Goal: Information Seeking & Learning: Learn about a topic

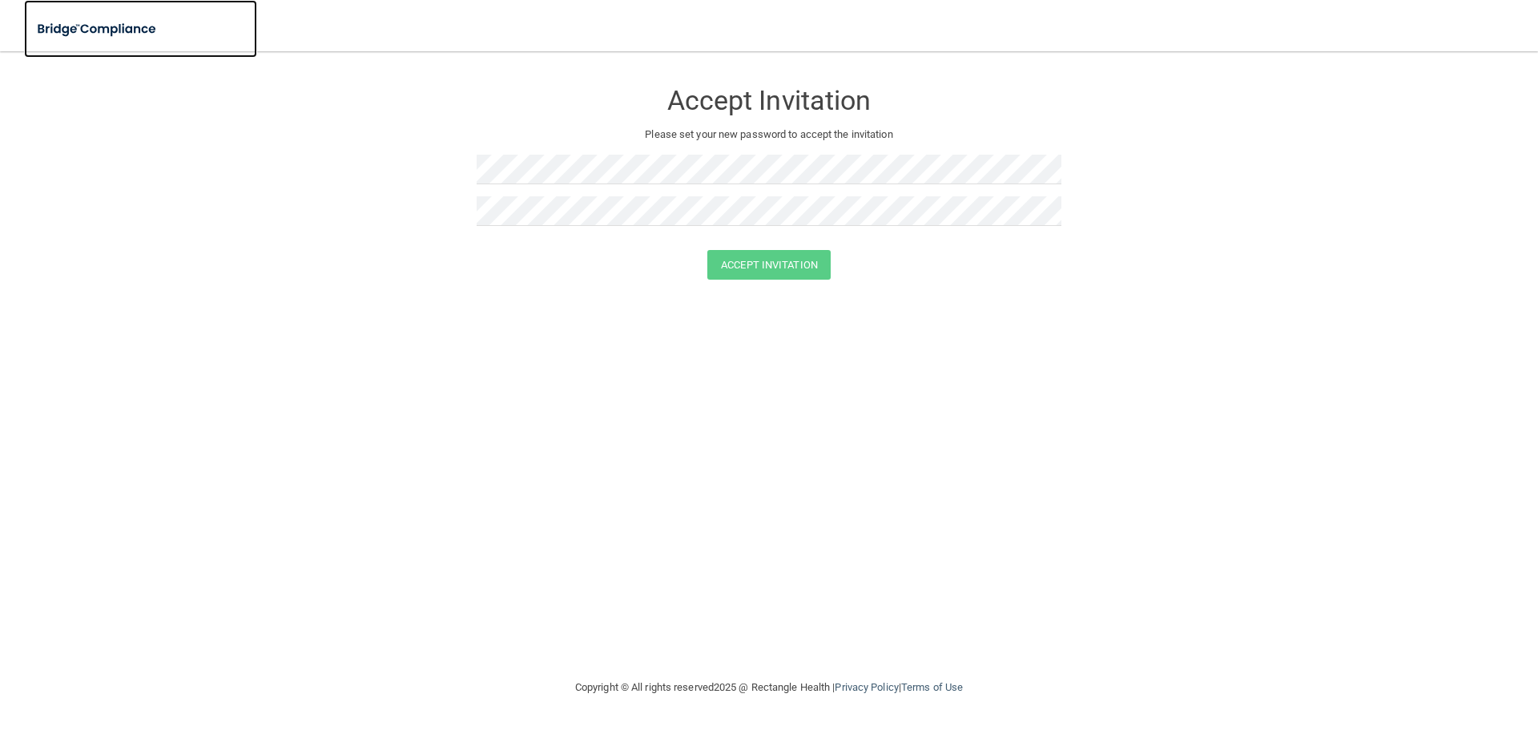
click at [112, 33] on img at bounding box center [97, 29] width 147 height 33
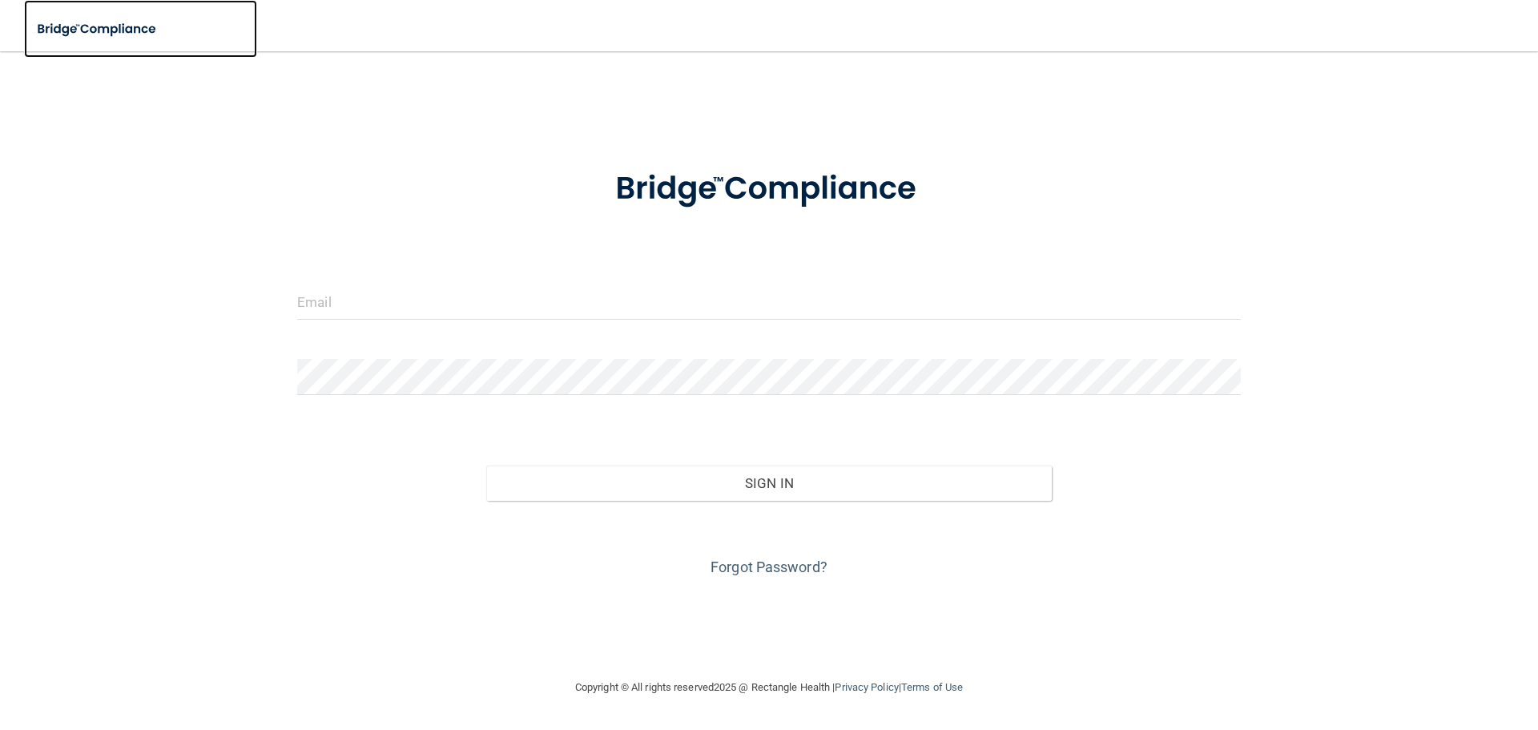
click at [112, 33] on img at bounding box center [97, 29] width 147 height 33
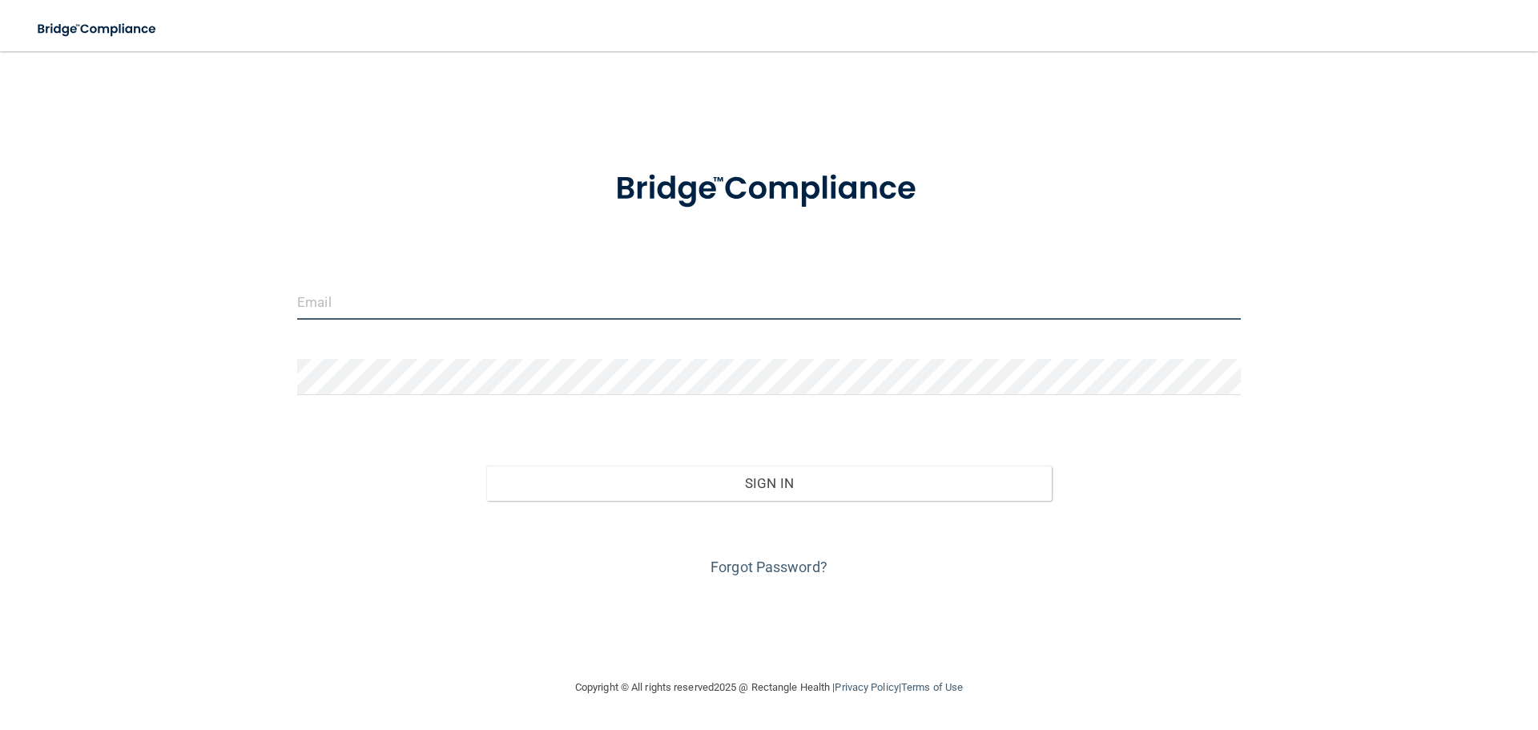
click at [499, 292] on input "email" at bounding box center [768, 302] width 943 height 36
type input "[EMAIL_ADDRESS][DOMAIN_NAME]"
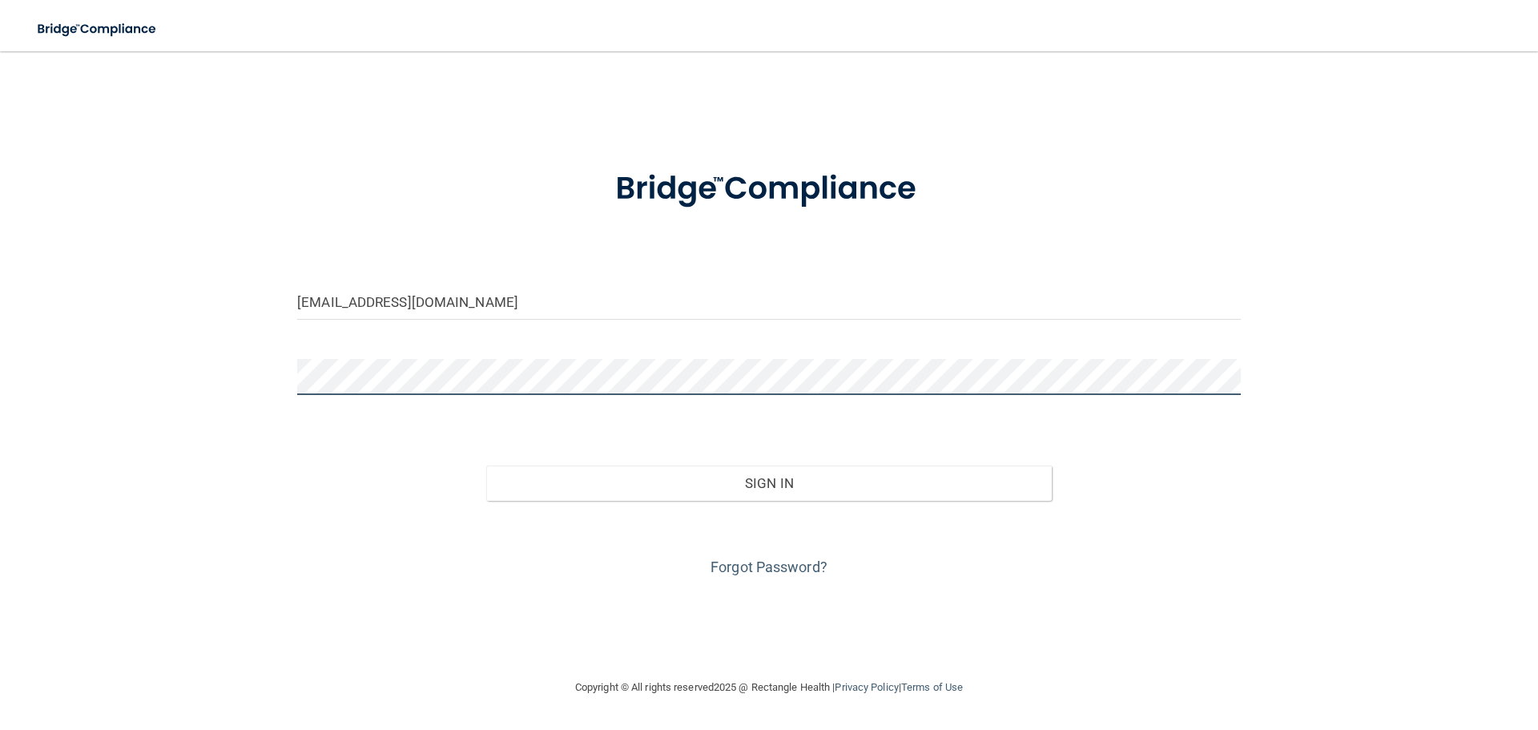
click at [486, 465] on button "Sign In" at bounding box center [769, 482] width 566 height 35
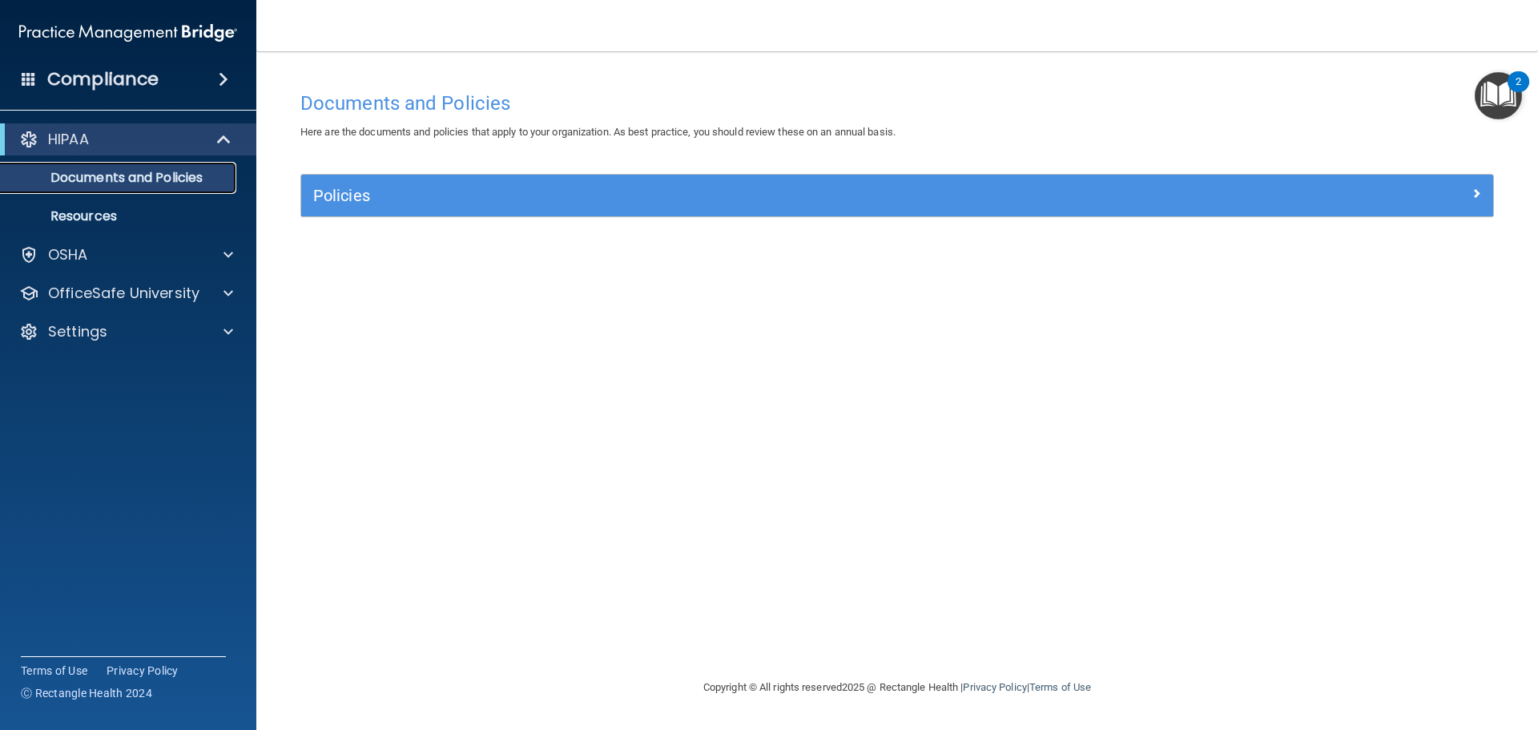
click at [113, 180] on p "Documents and Policies" at bounding box center [119, 178] width 219 height 16
click at [72, 293] on p "OfficeSafe University" at bounding box center [123, 293] width 151 height 19
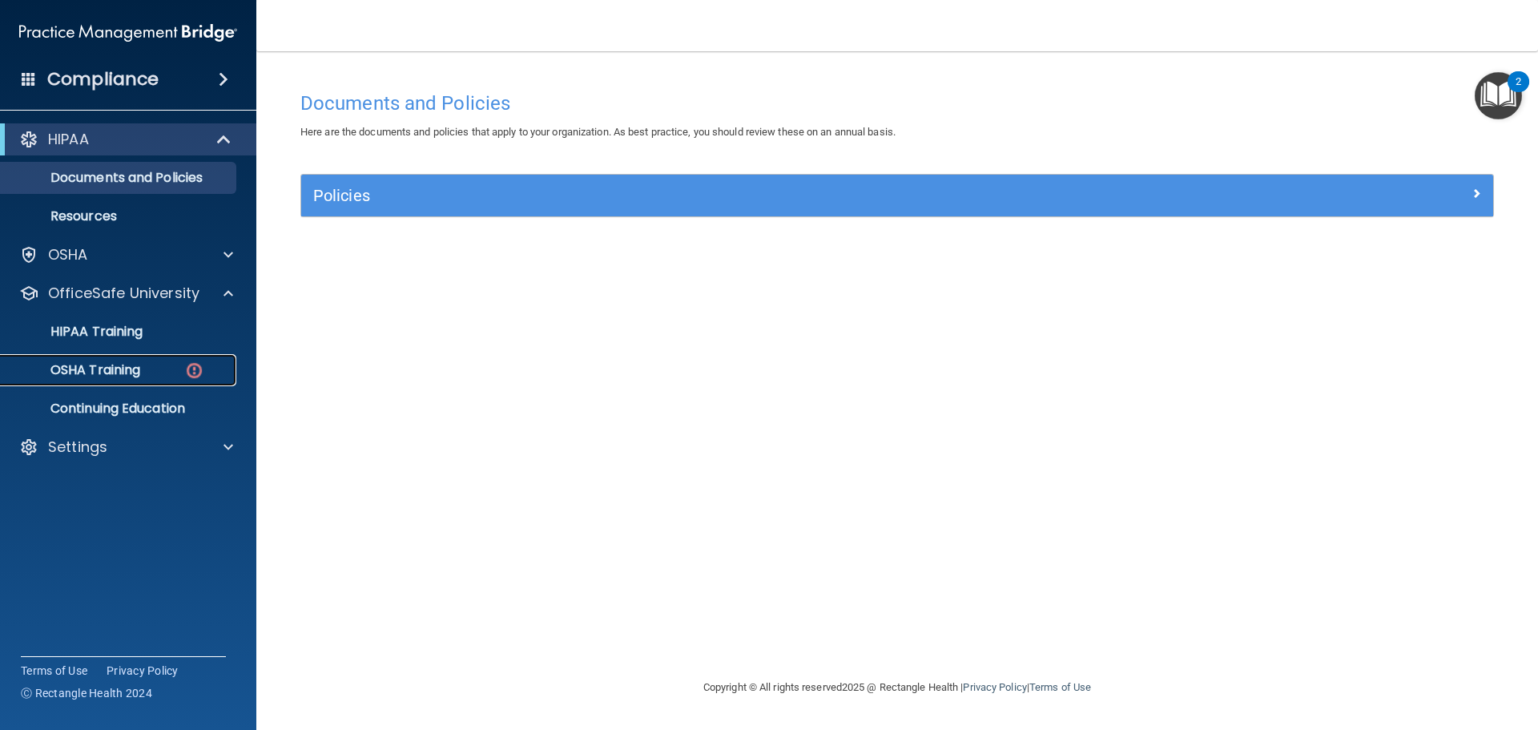
click at [131, 373] on p "OSHA Training" at bounding box center [75, 370] width 130 height 16
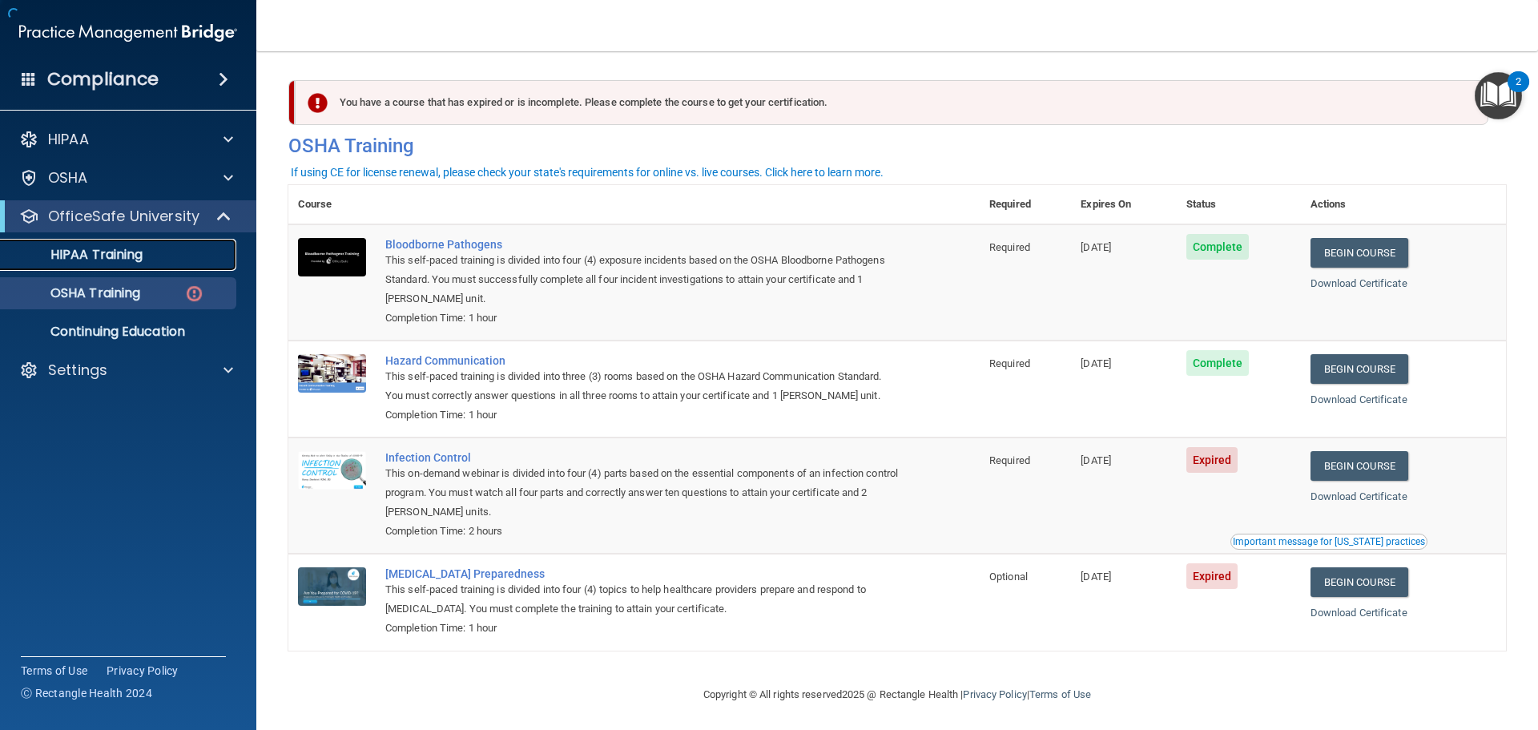
click at [152, 254] on div "HIPAA Training" at bounding box center [119, 255] width 219 height 16
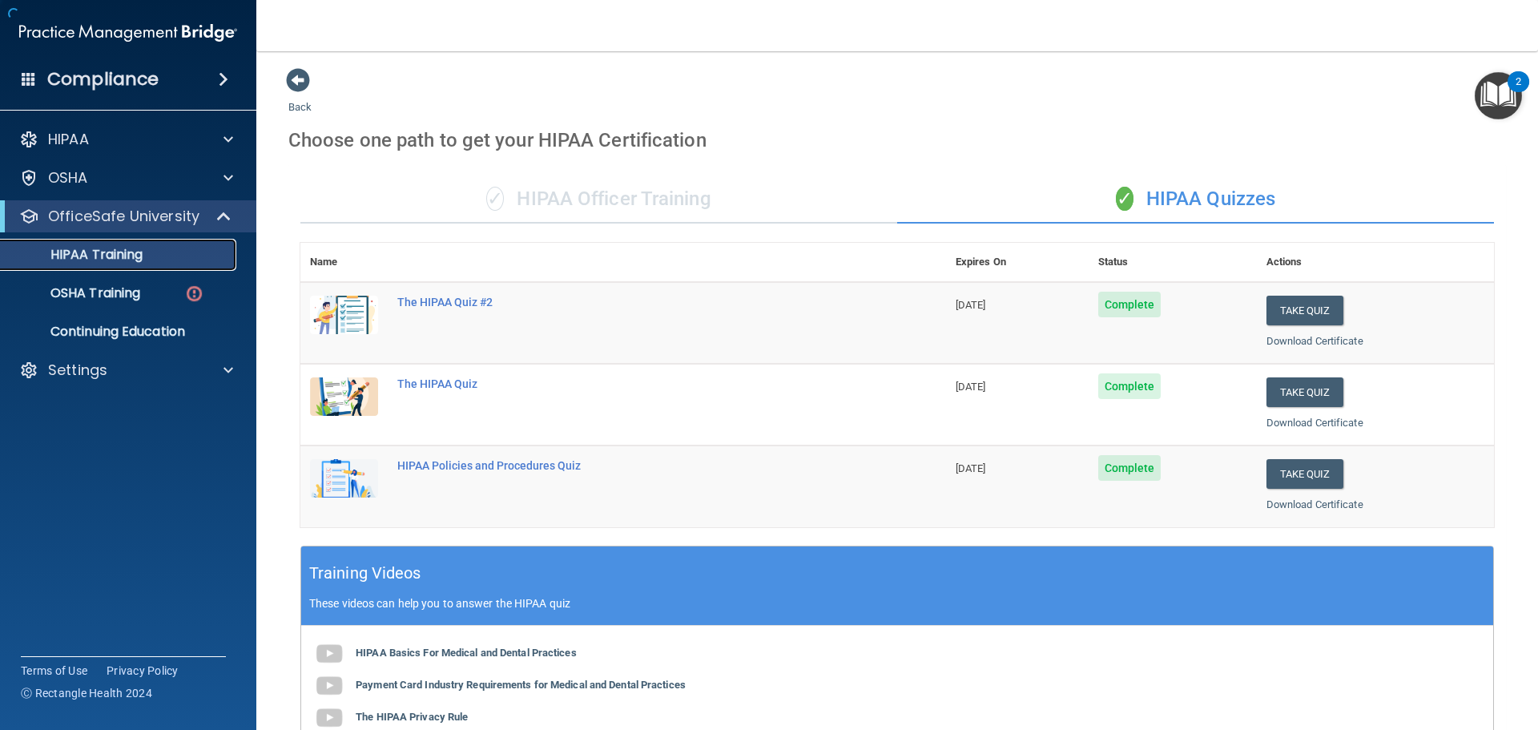
click at [147, 263] on link "HIPAA Training" at bounding box center [110, 255] width 252 height 32
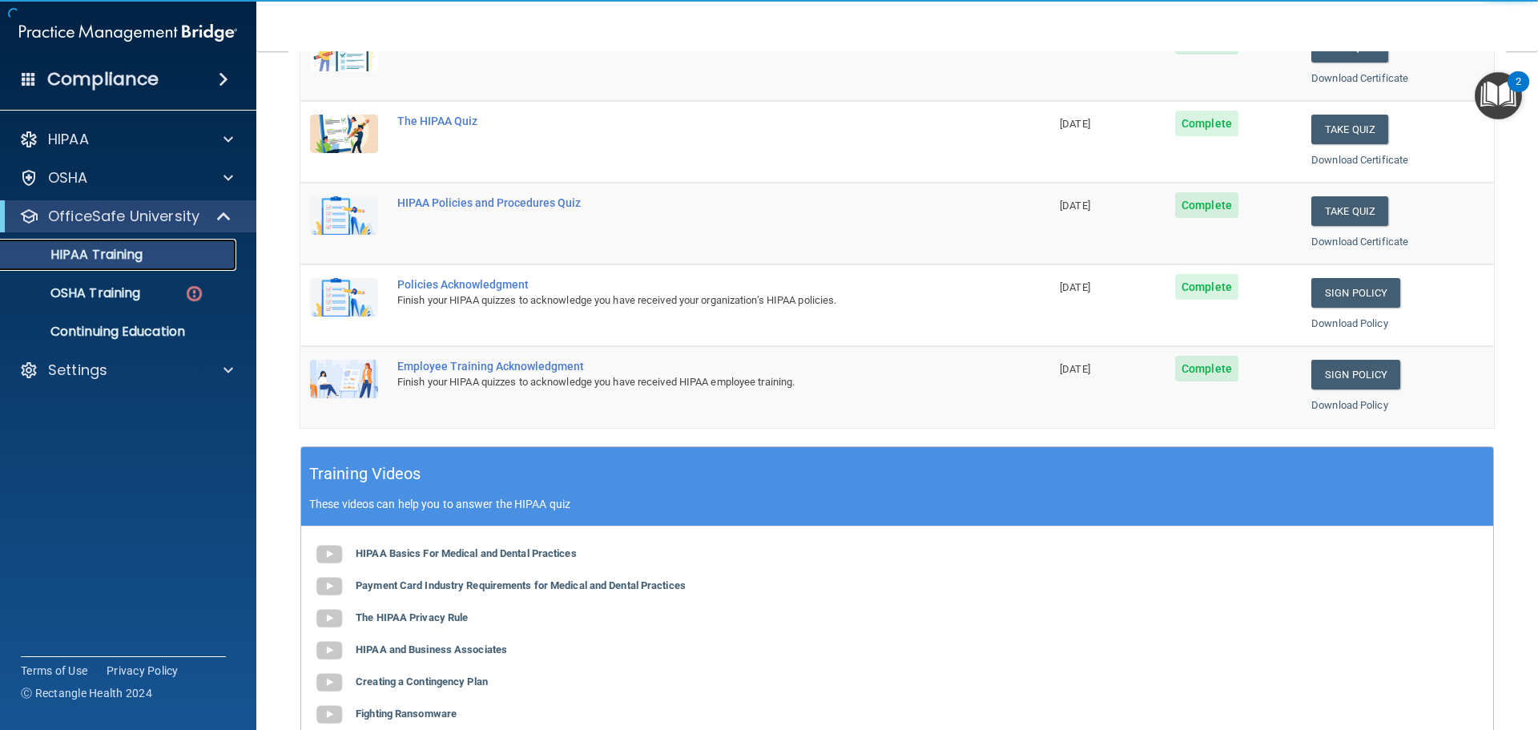
scroll to position [477, 0]
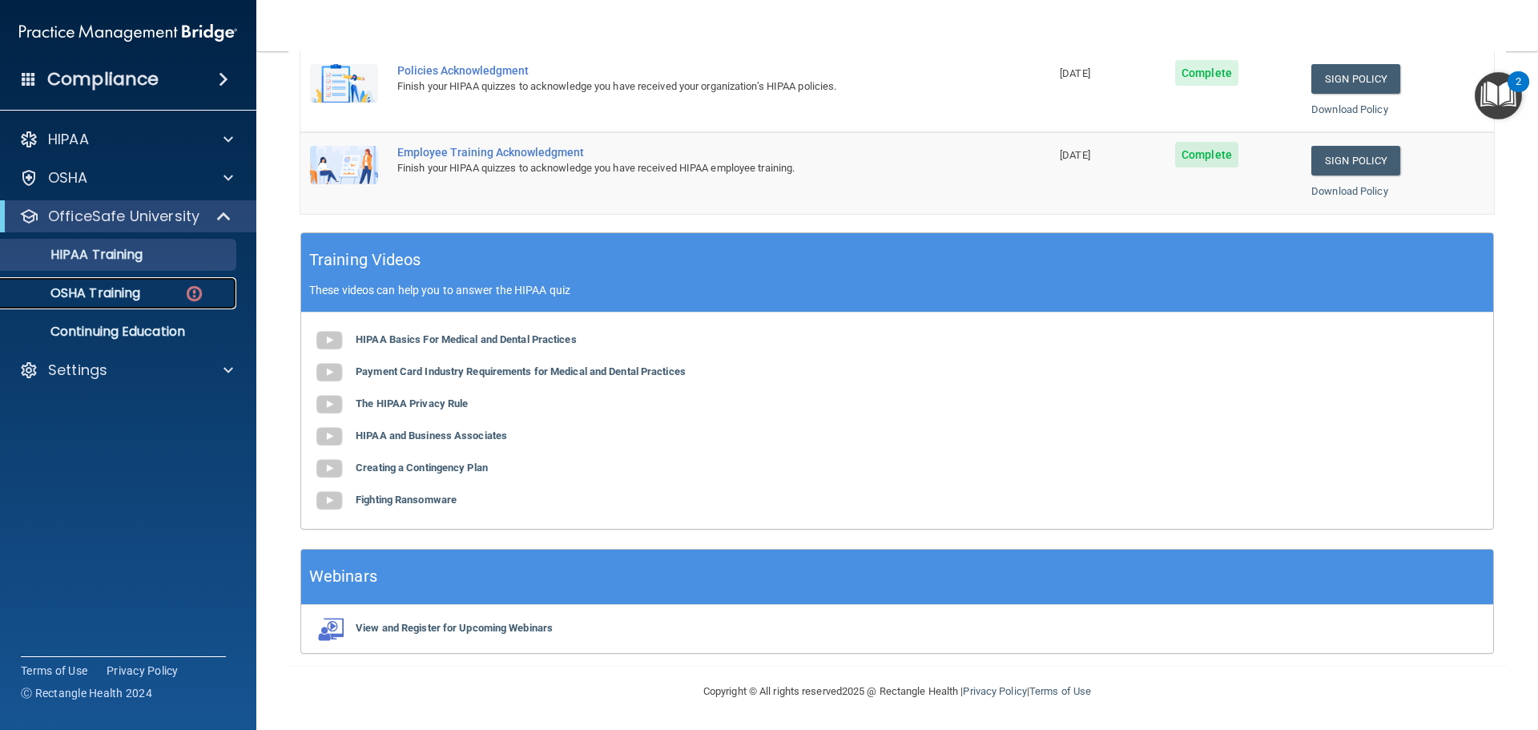
click at [130, 285] on p "OSHA Training" at bounding box center [75, 293] width 130 height 16
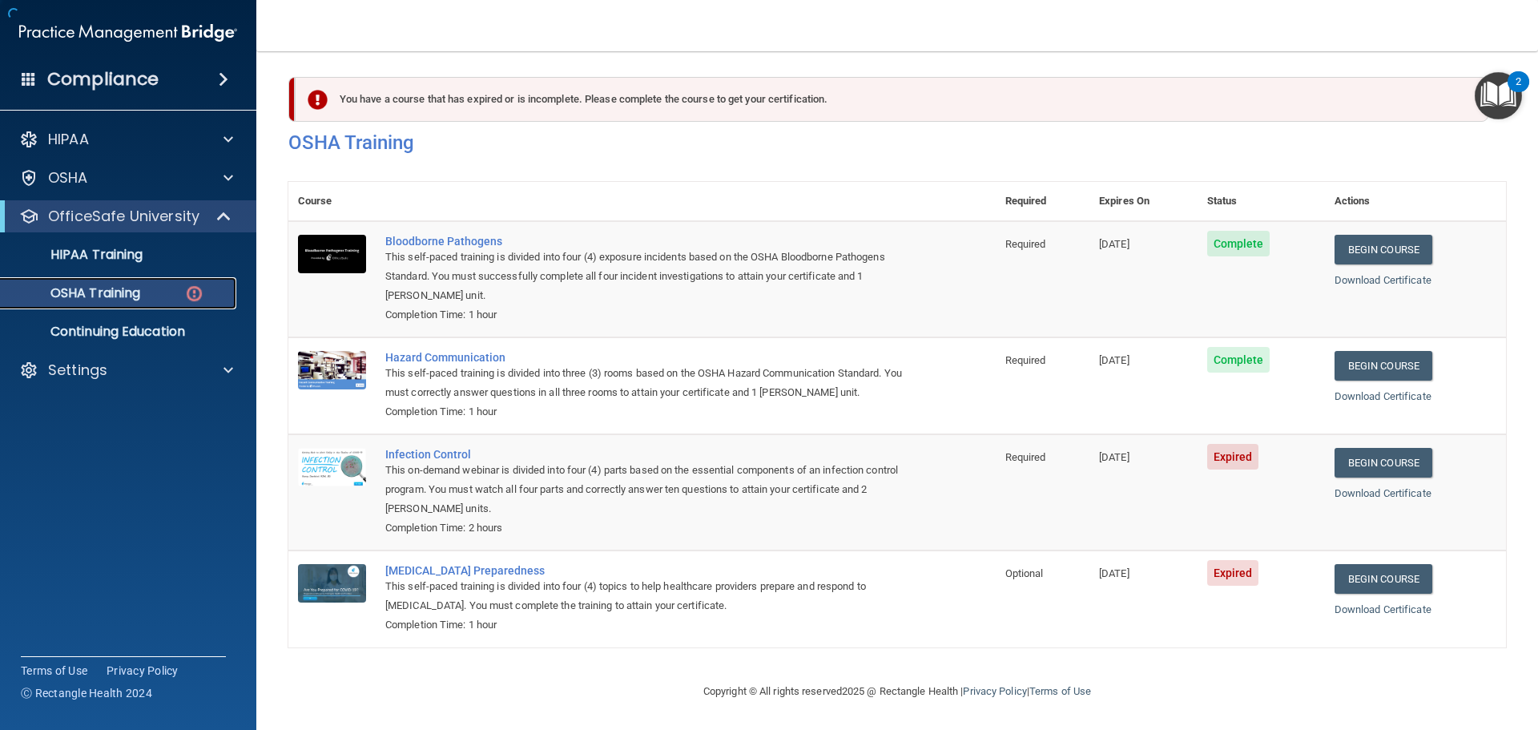
scroll to position [7, 0]
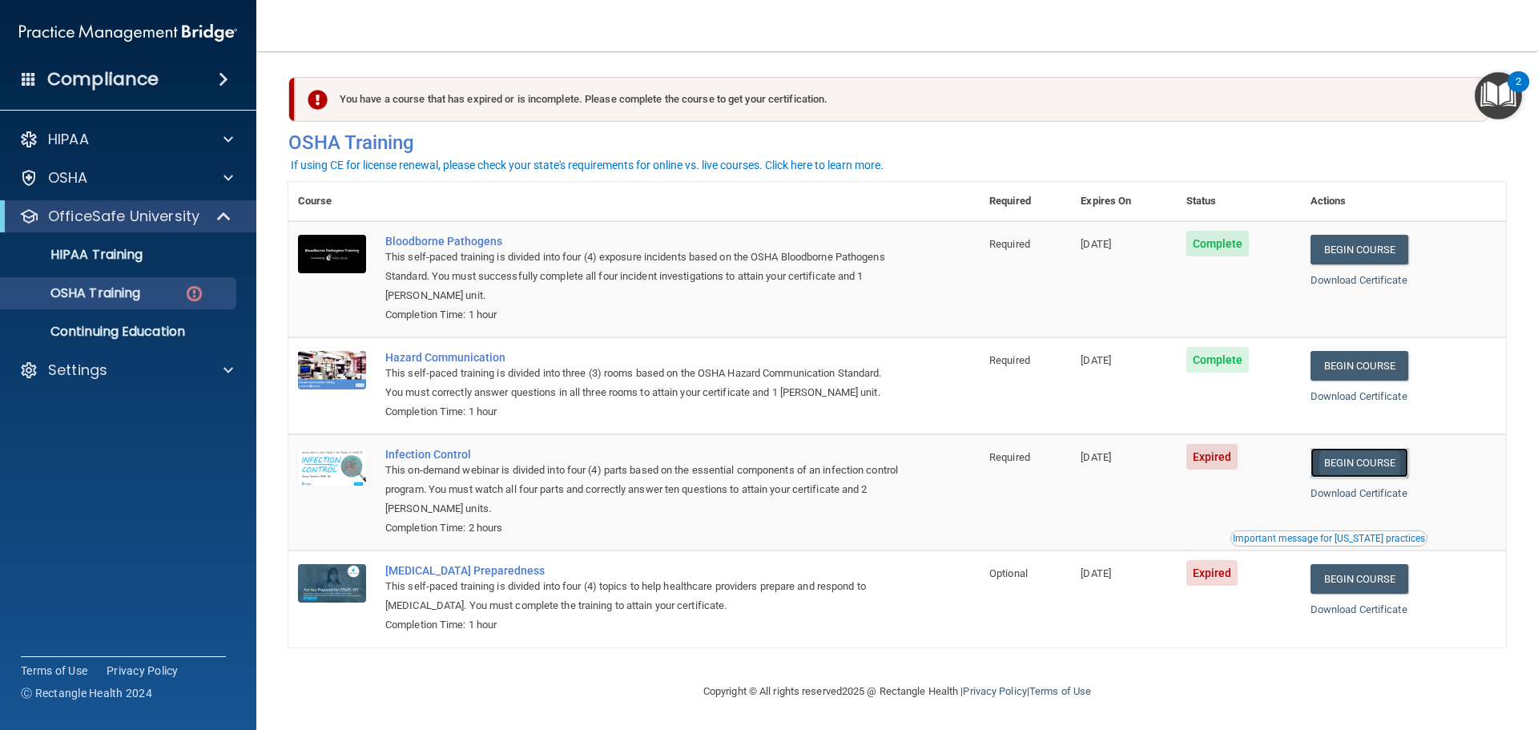
click at [1369, 461] on link "Begin Course" at bounding box center [1359, 463] width 98 height 30
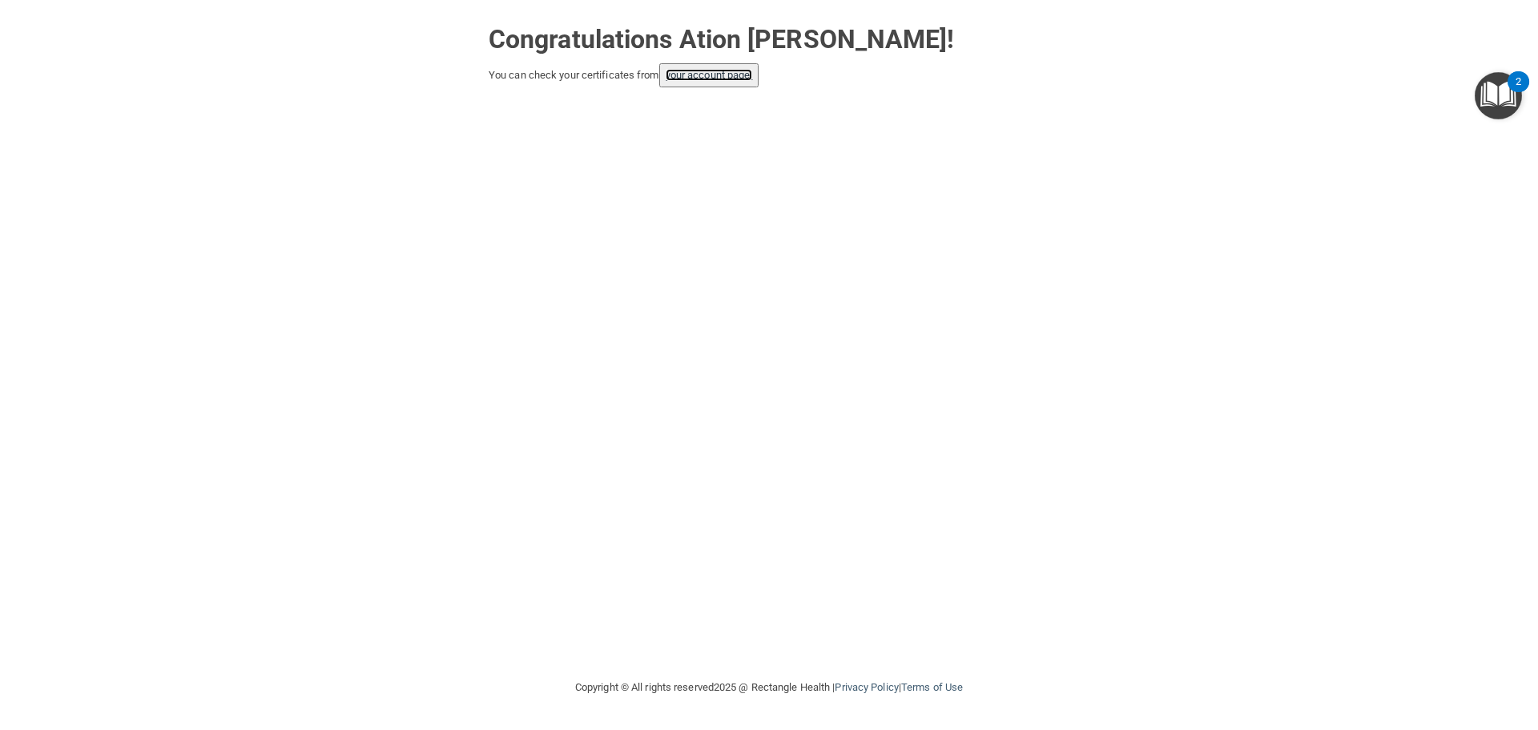
click at [722, 78] on link "your account page!" at bounding box center [709, 75] width 87 height 12
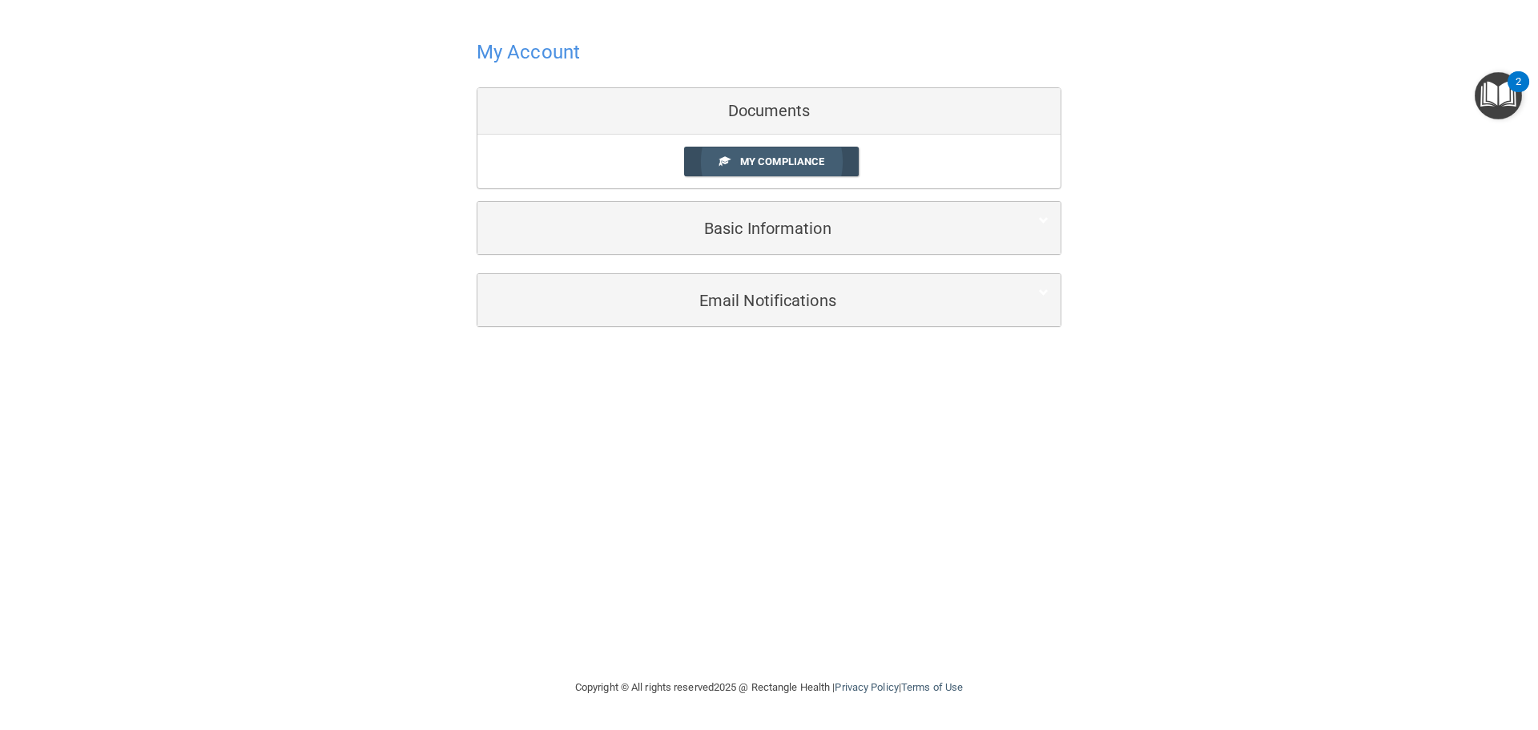
click at [749, 156] on span "My Compliance" at bounding box center [782, 161] width 84 height 12
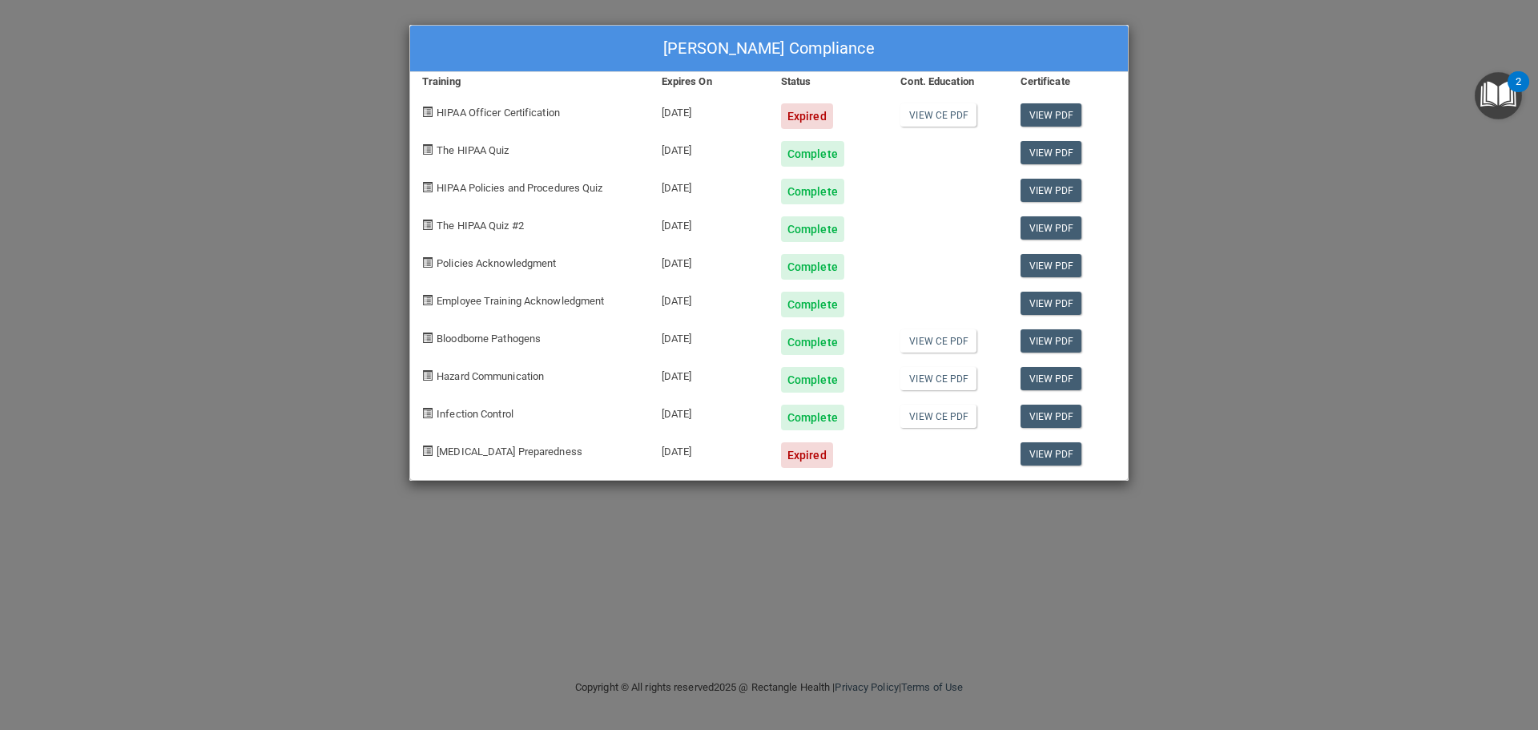
click at [811, 456] on div "Expired" at bounding box center [807, 455] width 52 height 26
click at [1056, 449] on link "View PDF" at bounding box center [1051, 453] width 62 height 23
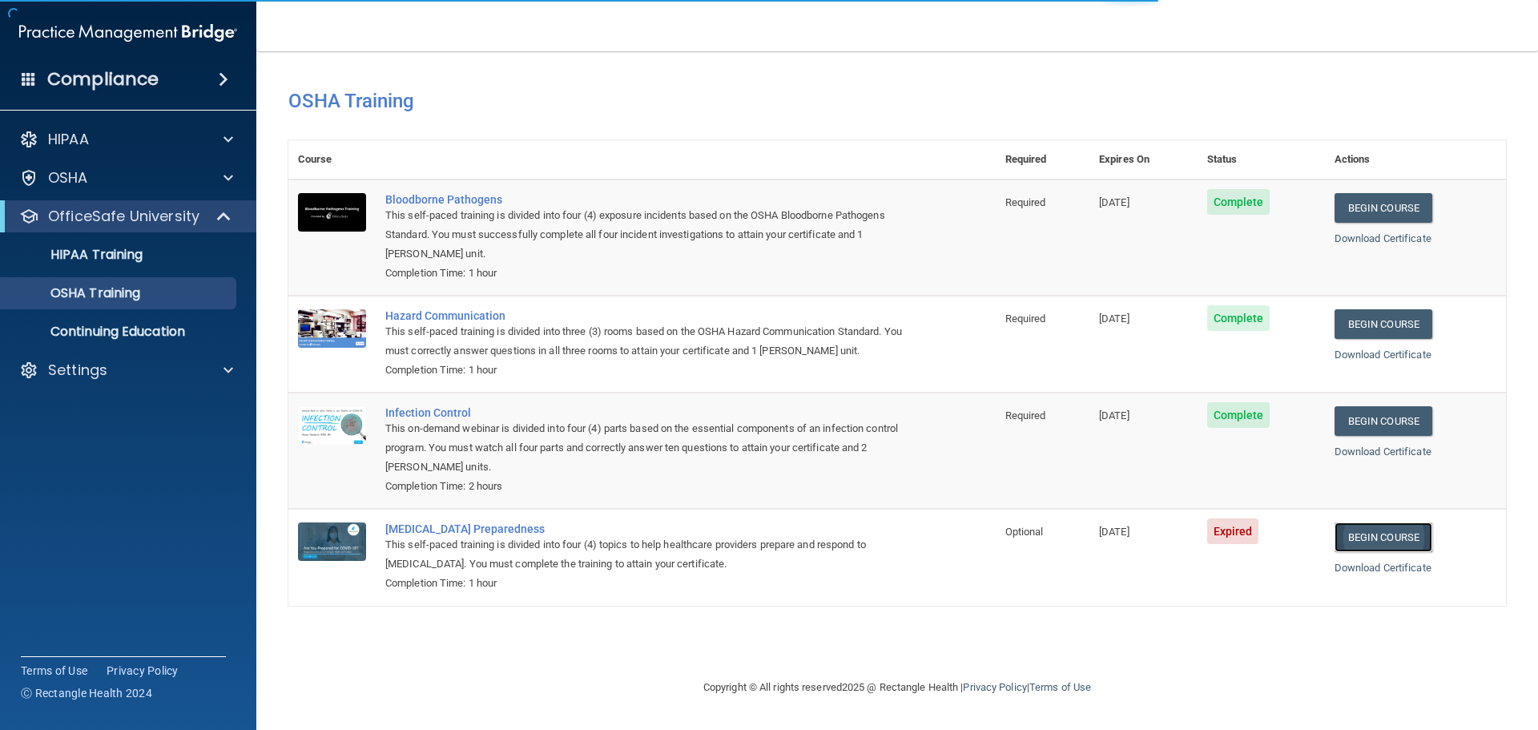
click at [1367, 537] on link "Begin Course" at bounding box center [1383, 537] width 98 height 30
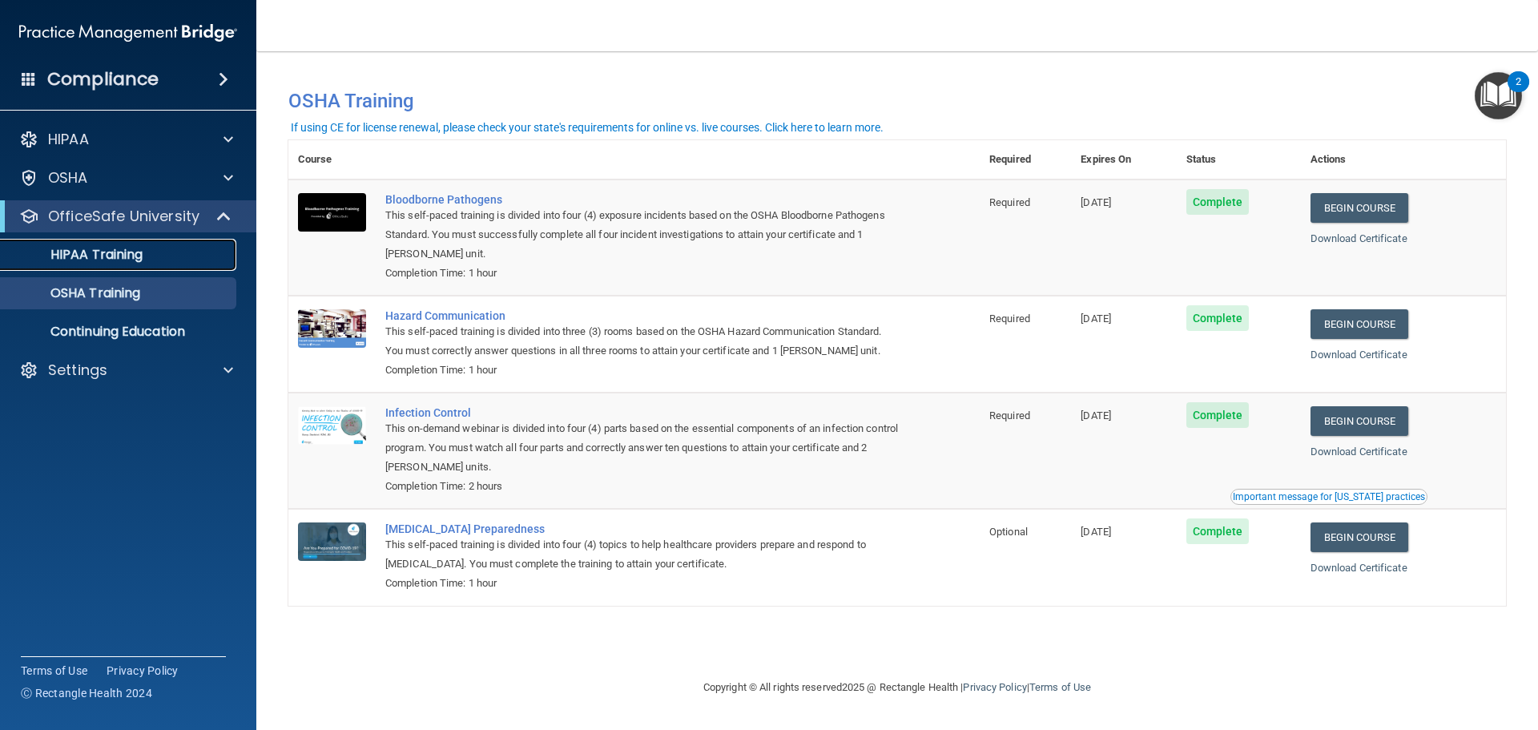
click at [116, 259] on p "HIPAA Training" at bounding box center [76, 255] width 132 height 16
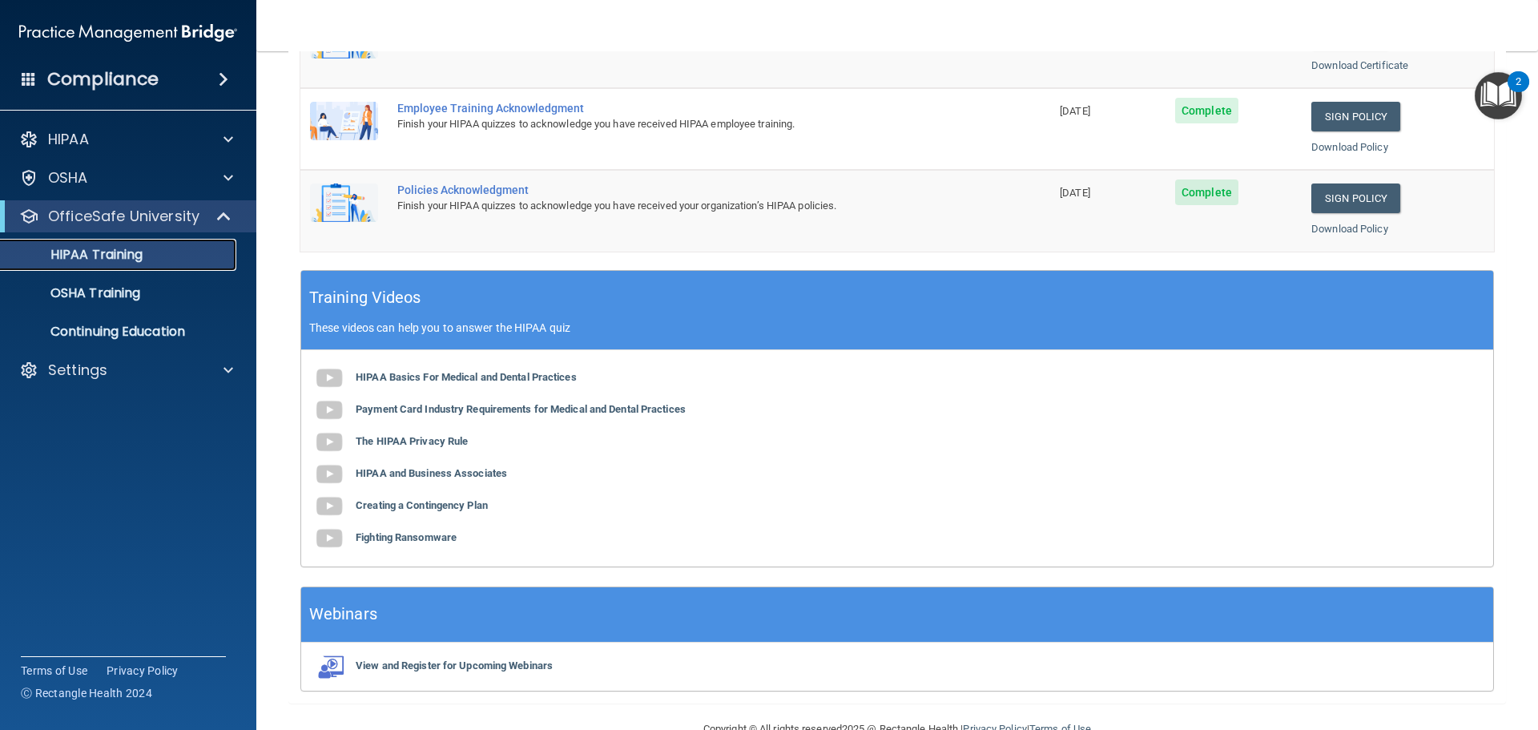
scroll to position [477, 0]
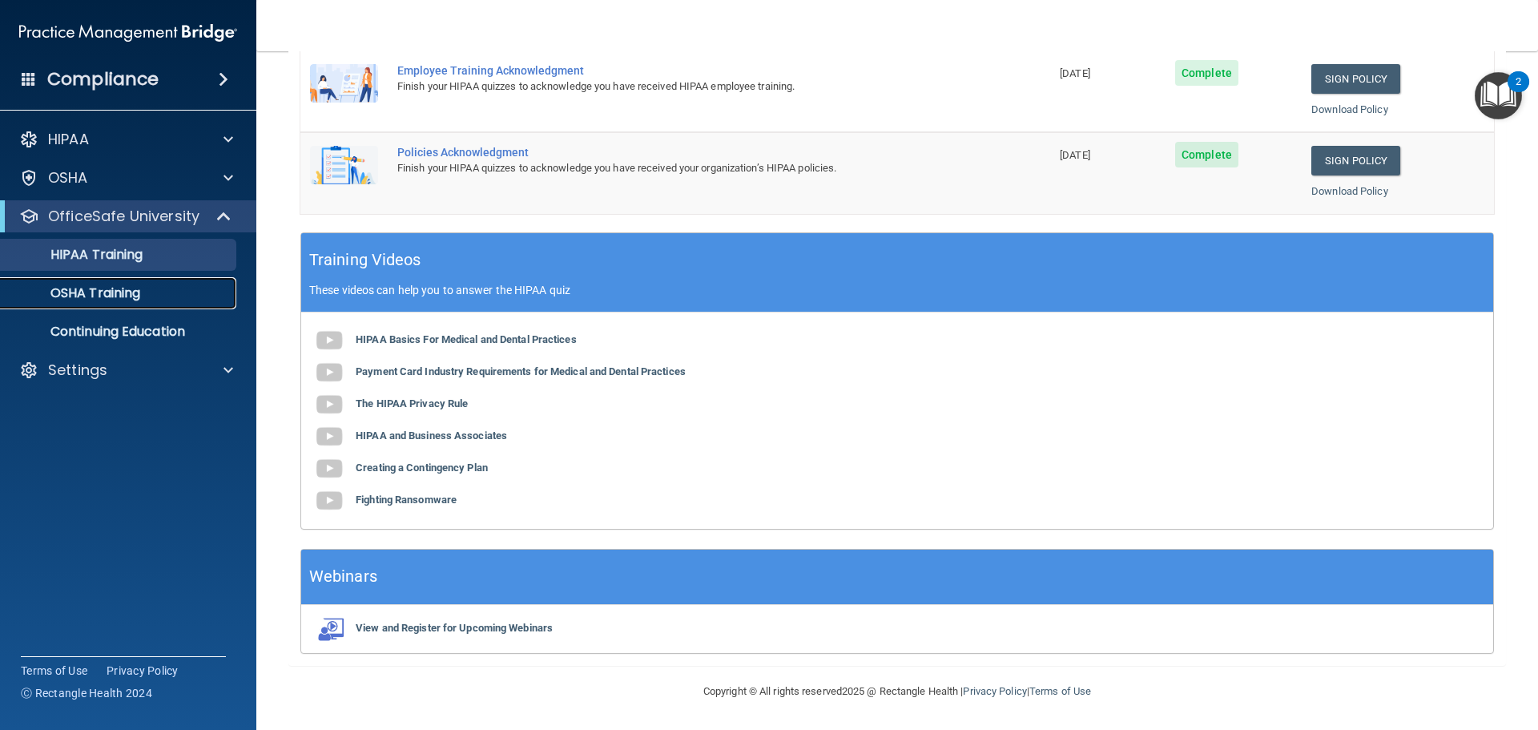
click at [124, 294] on p "OSHA Training" at bounding box center [75, 293] width 130 height 16
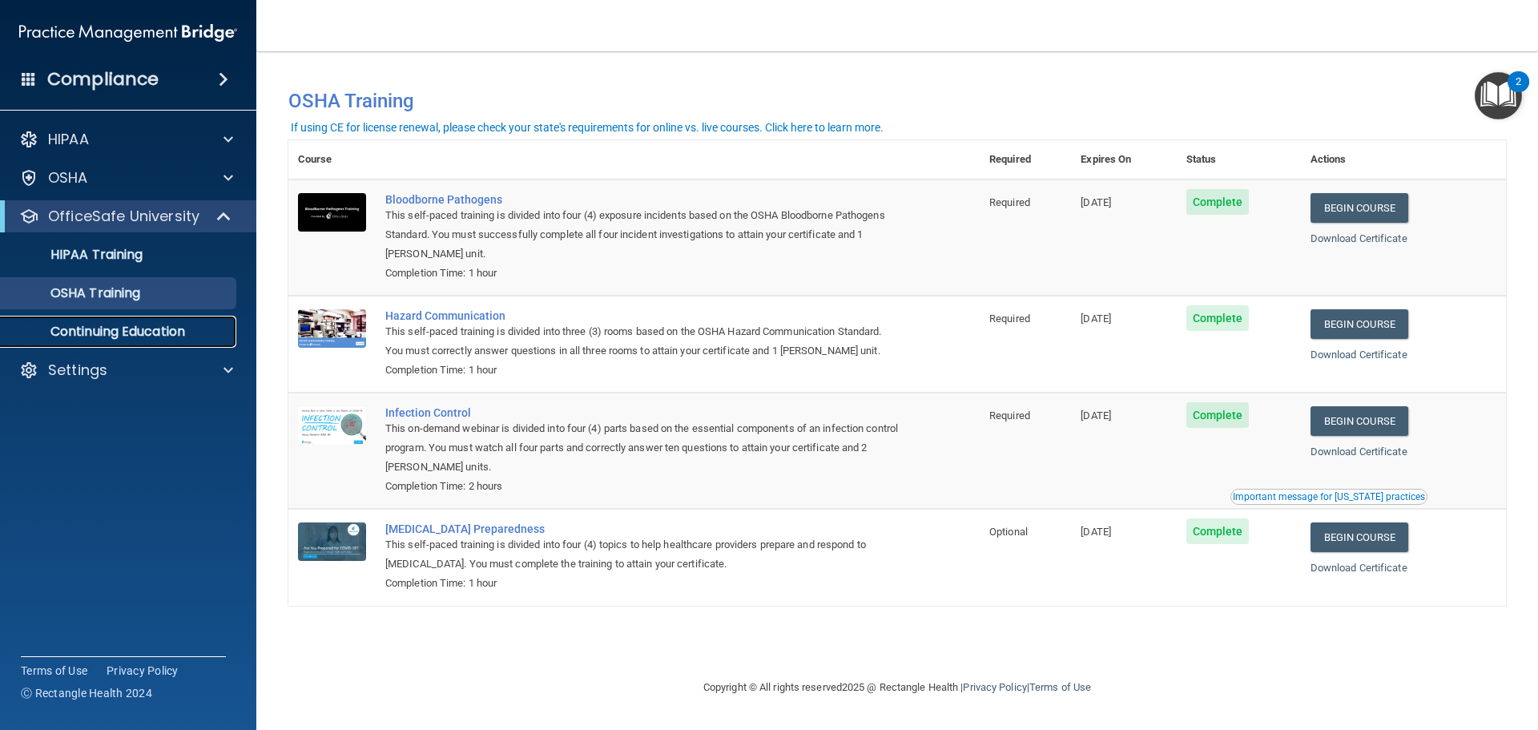
click at [99, 324] on p "Continuing Education" at bounding box center [119, 332] width 219 height 16
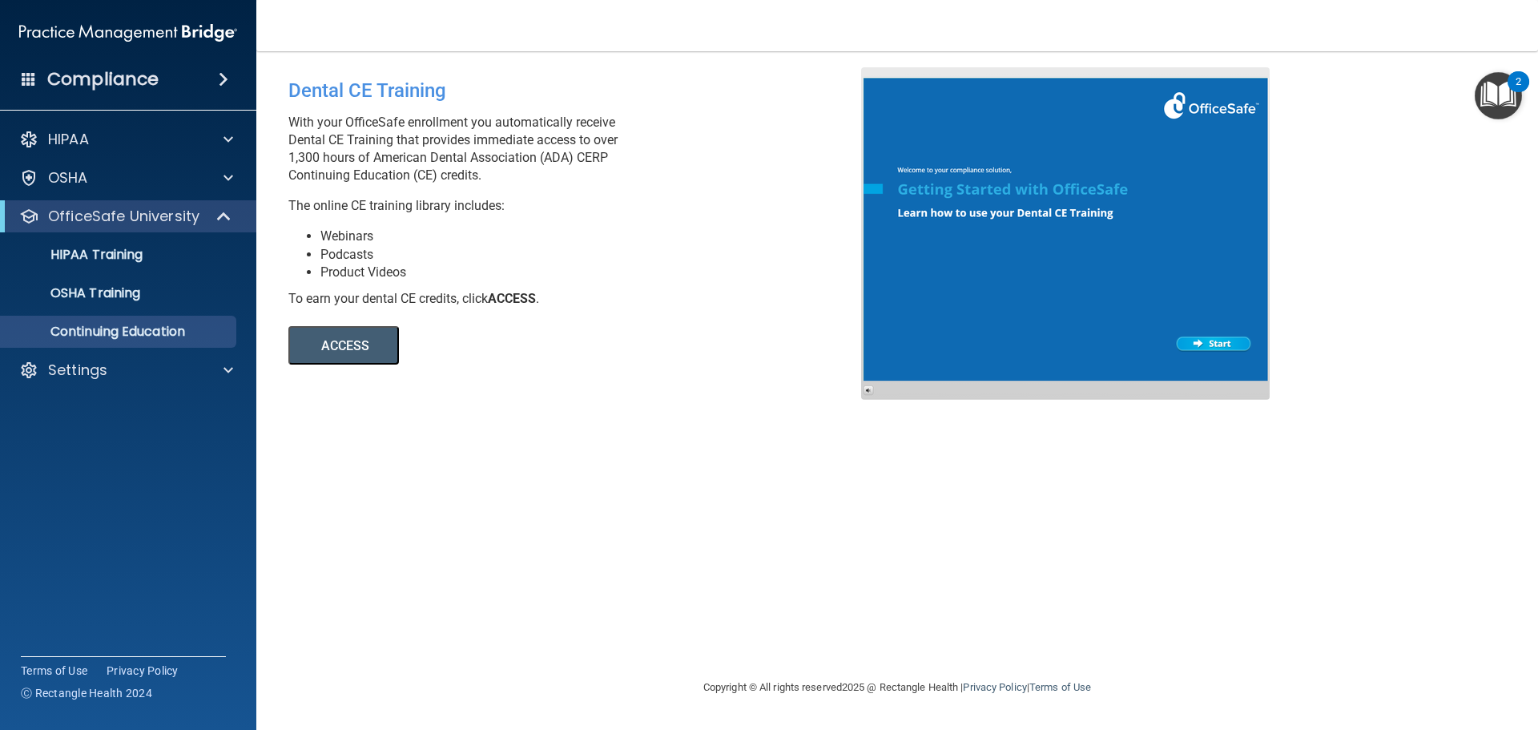
click at [372, 347] on button "ACCESS" at bounding box center [343, 345] width 111 height 38
